Goal: Task Accomplishment & Management: Use online tool/utility

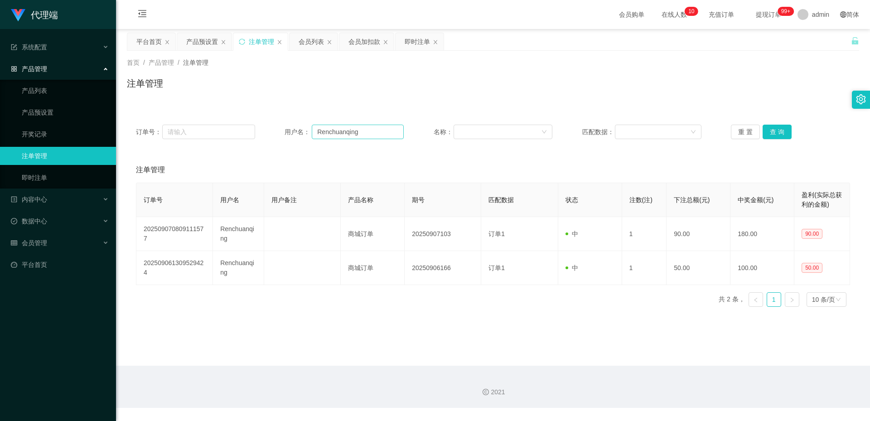
drag, startPoint x: 0, startPoint y: 0, endPoint x: 380, endPoint y: 131, distance: 402.1
click at [380, 131] on input "Renchuanqing" at bounding box center [358, 132] width 92 height 14
type input "Andrew9968"
click at [768, 132] on button "查 询" at bounding box center [776, 132] width 29 height 14
click at [314, 43] on div "会员列表" at bounding box center [311, 41] width 25 height 17
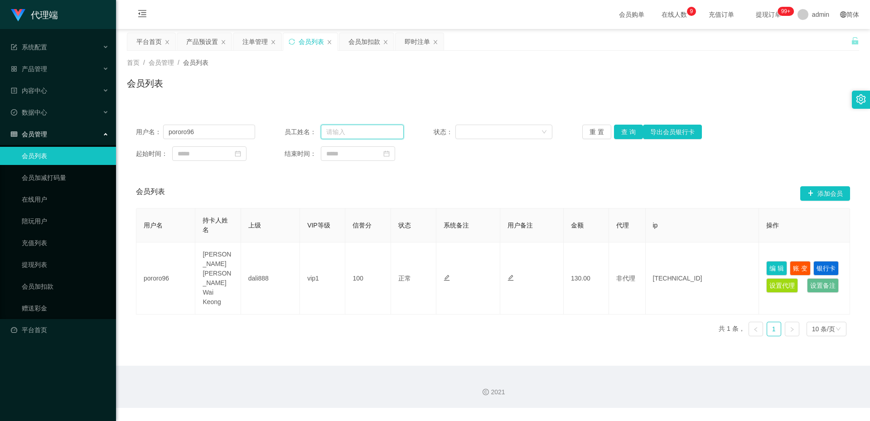
click at [379, 134] on input "text" at bounding box center [362, 132] width 83 height 14
click at [236, 132] on input "pororo96" at bounding box center [209, 132] width 92 height 14
paste input "Andrew9968"
type input "Andrew9968"
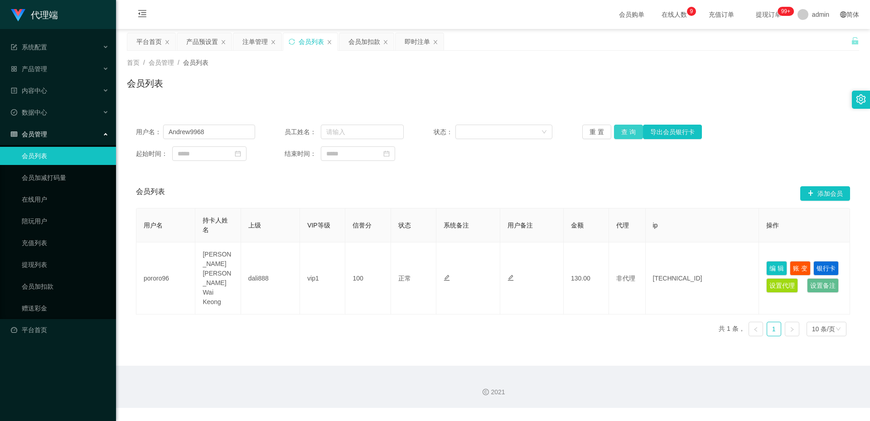
click at [626, 135] on button "查 询" at bounding box center [628, 132] width 29 height 14
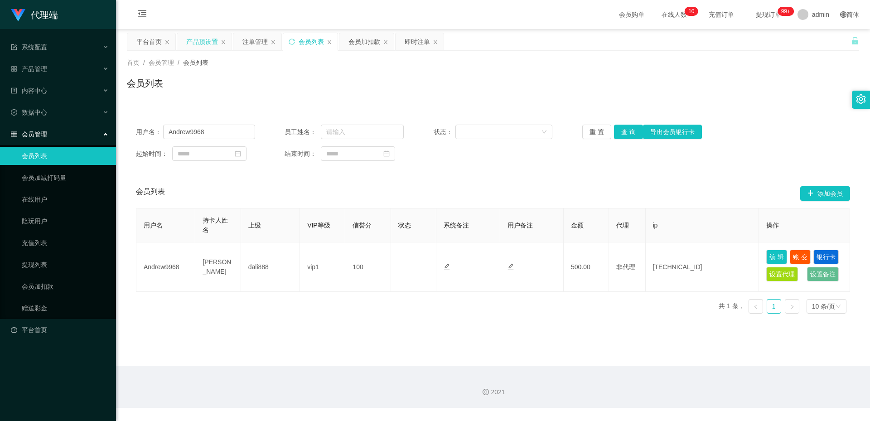
click at [198, 39] on div "产品预设置" at bounding box center [202, 41] width 32 height 17
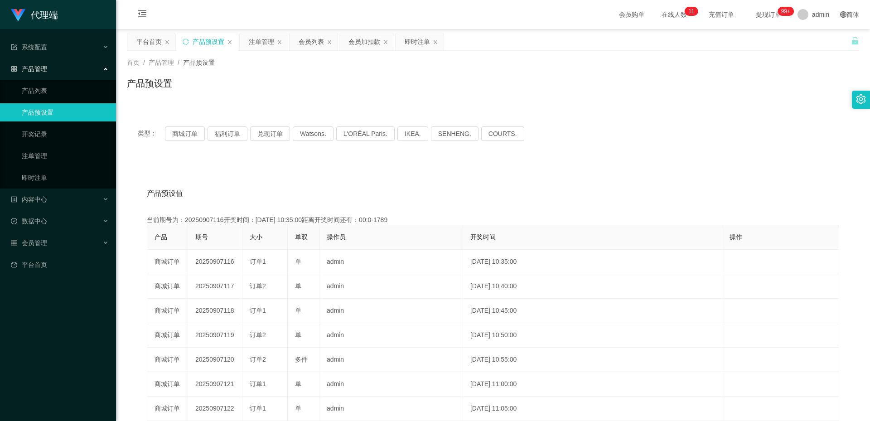
click at [370, 191] on div "产品预设值 添加期号" at bounding box center [493, 193] width 692 height 25
click at [183, 135] on button "商城订单" at bounding box center [185, 133] width 40 height 14
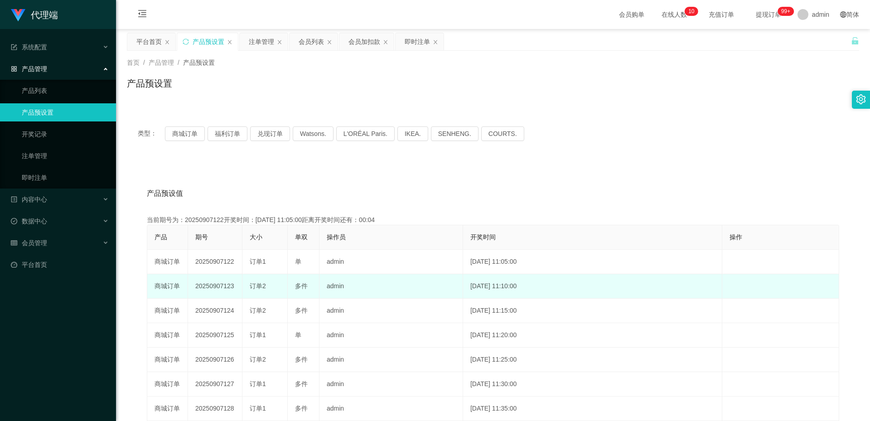
click at [202, 284] on td "20250907123" at bounding box center [215, 286] width 54 height 24
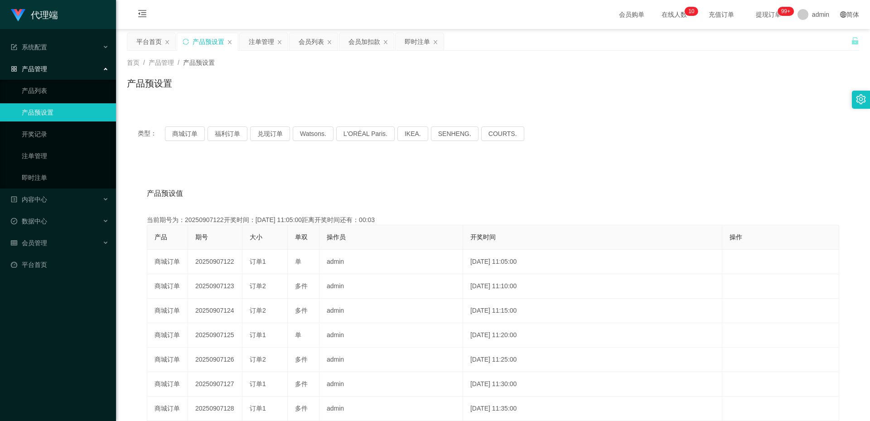
copy td "20250907123"
click at [262, 41] on div "注单管理" at bounding box center [261, 41] width 25 height 17
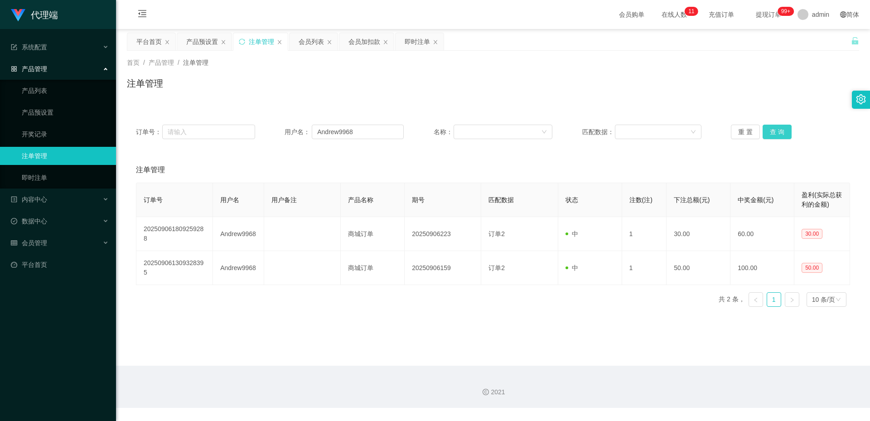
click at [773, 133] on button "查 询" at bounding box center [776, 132] width 29 height 14
click at [785, 127] on button "查 询" at bounding box center [776, 132] width 29 height 14
click at [778, 130] on button "查 询" at bounding box center [776, 132] width 29 height 14
click at [772, 129] on button "查 询" at bounding box center [776, 132] width 29 height 14
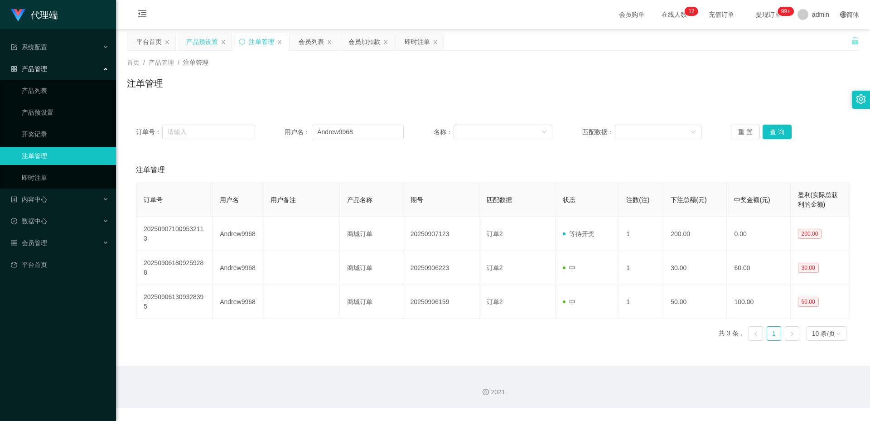
click at [197, 46] on div "产品预设置" at bounding box center [202, 41] width 32 height 17
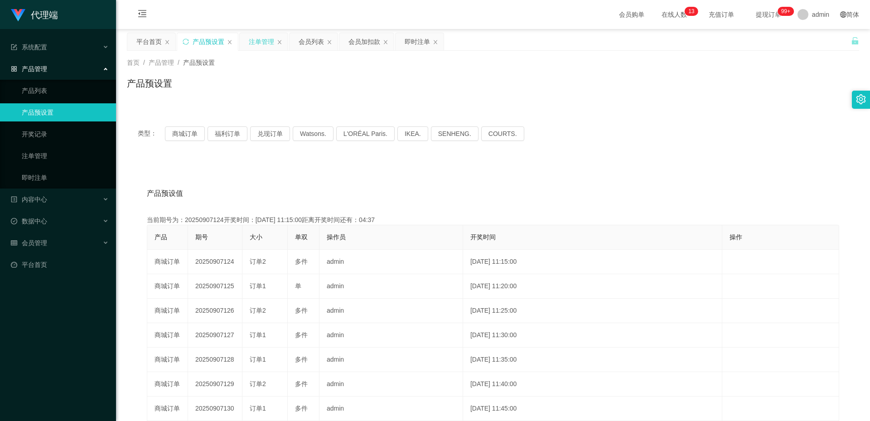
click at [254, 43] on div "注单管理" at bounding box center [261, 41] width 25 height 17
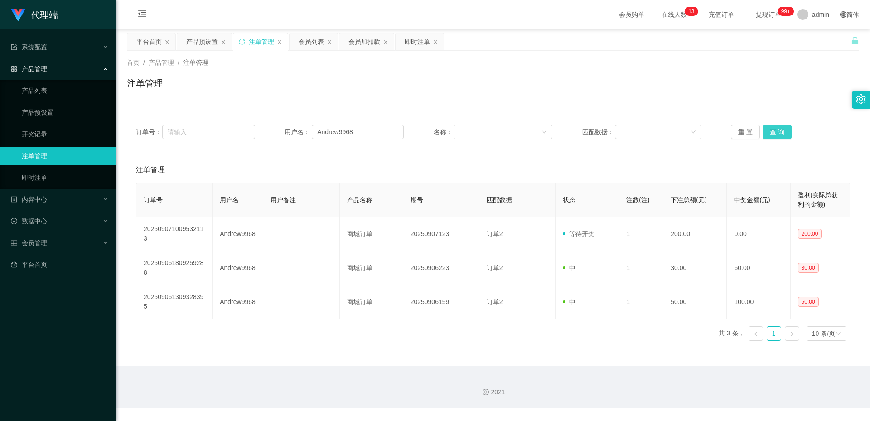
click at [778, 127] on button "查 询" at bounding box center [776, 132] width 29 height 14
click at [306, 46] on div "会员列表" at bounding box center [311, 41] width 25 height 17
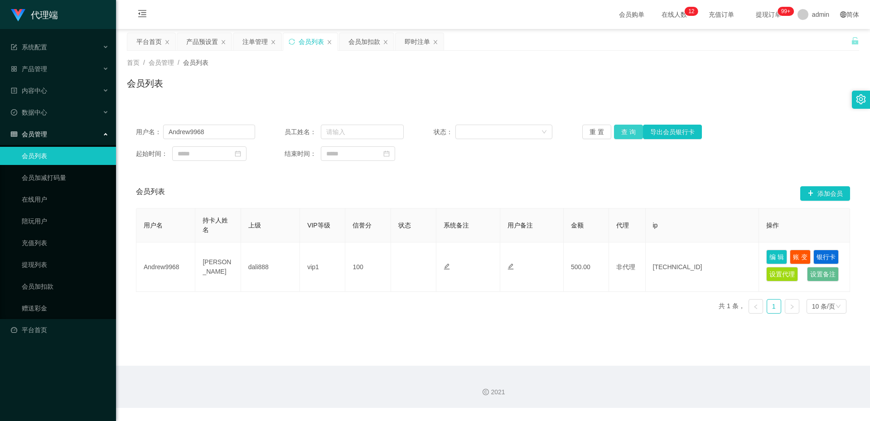
click at [624, 130] on button "查 询" at bounding box center [628, 132] width 29 height 14
